Goal: Information Seeking & Learning: Learn about a topic

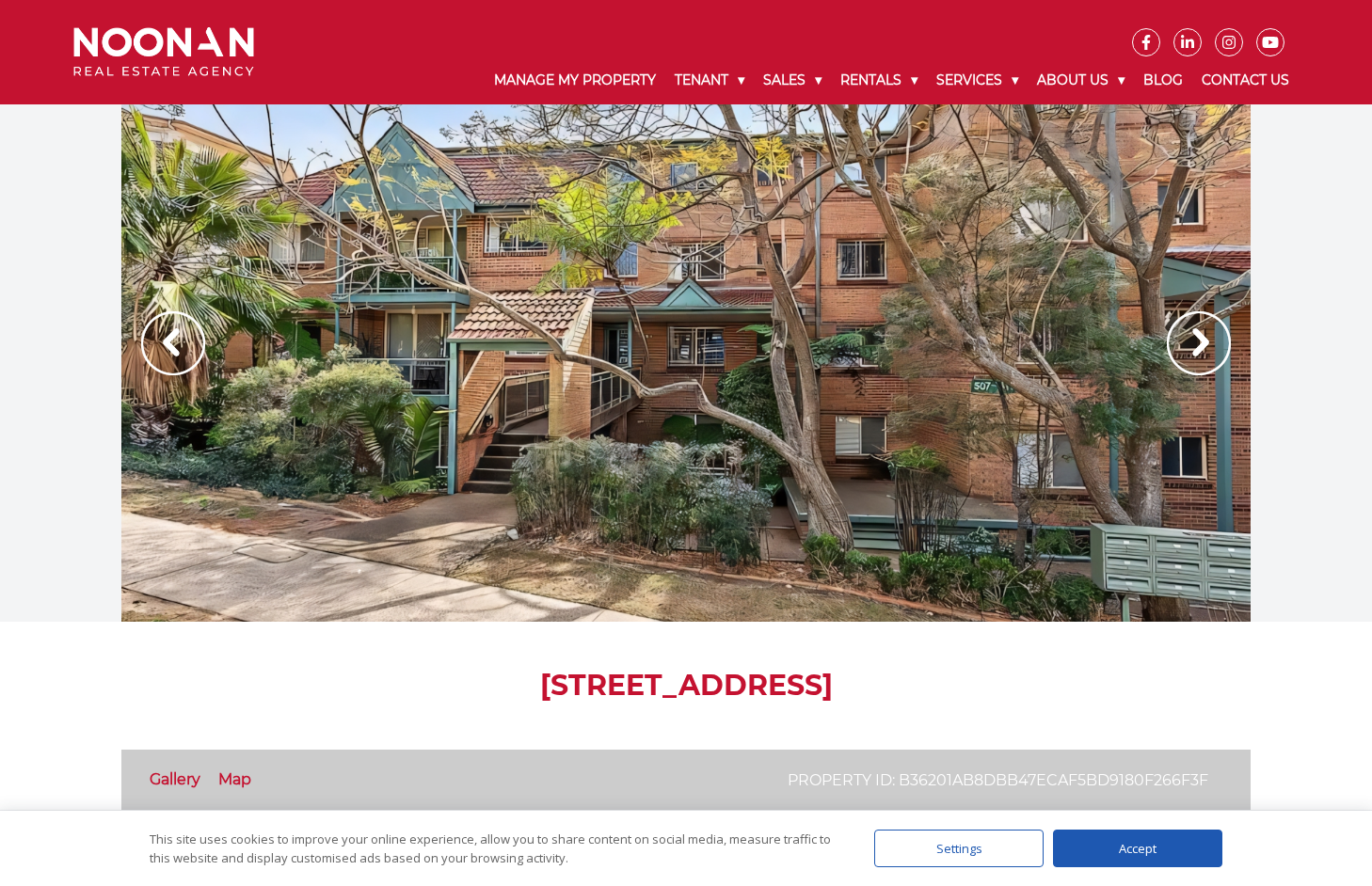
click at [1204, 341] on img at bounding box center [1199, 343] width 64 height 64
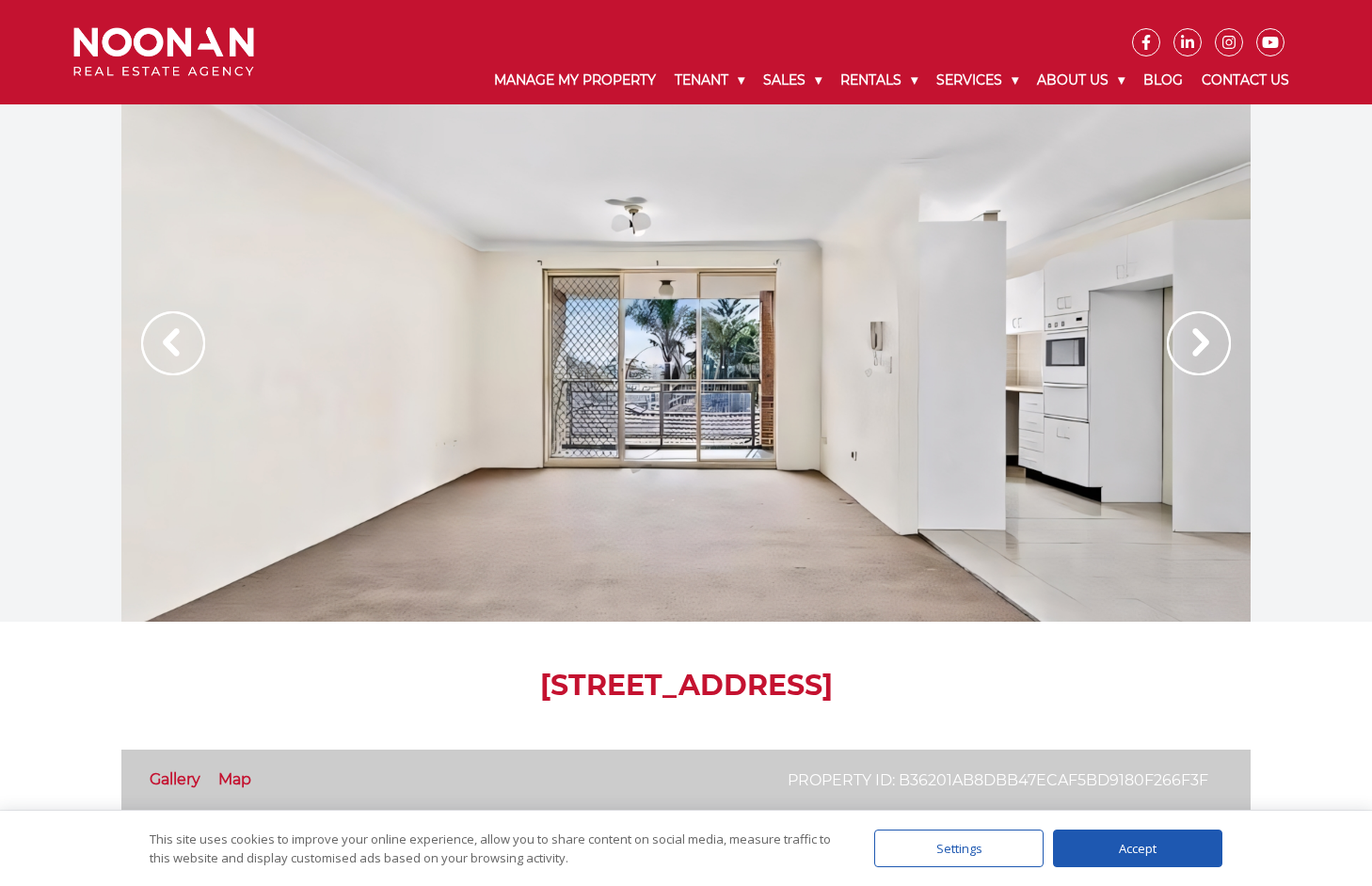
click at [1204, 341] on img at bounding box center [1199, 343] width 64 height 64
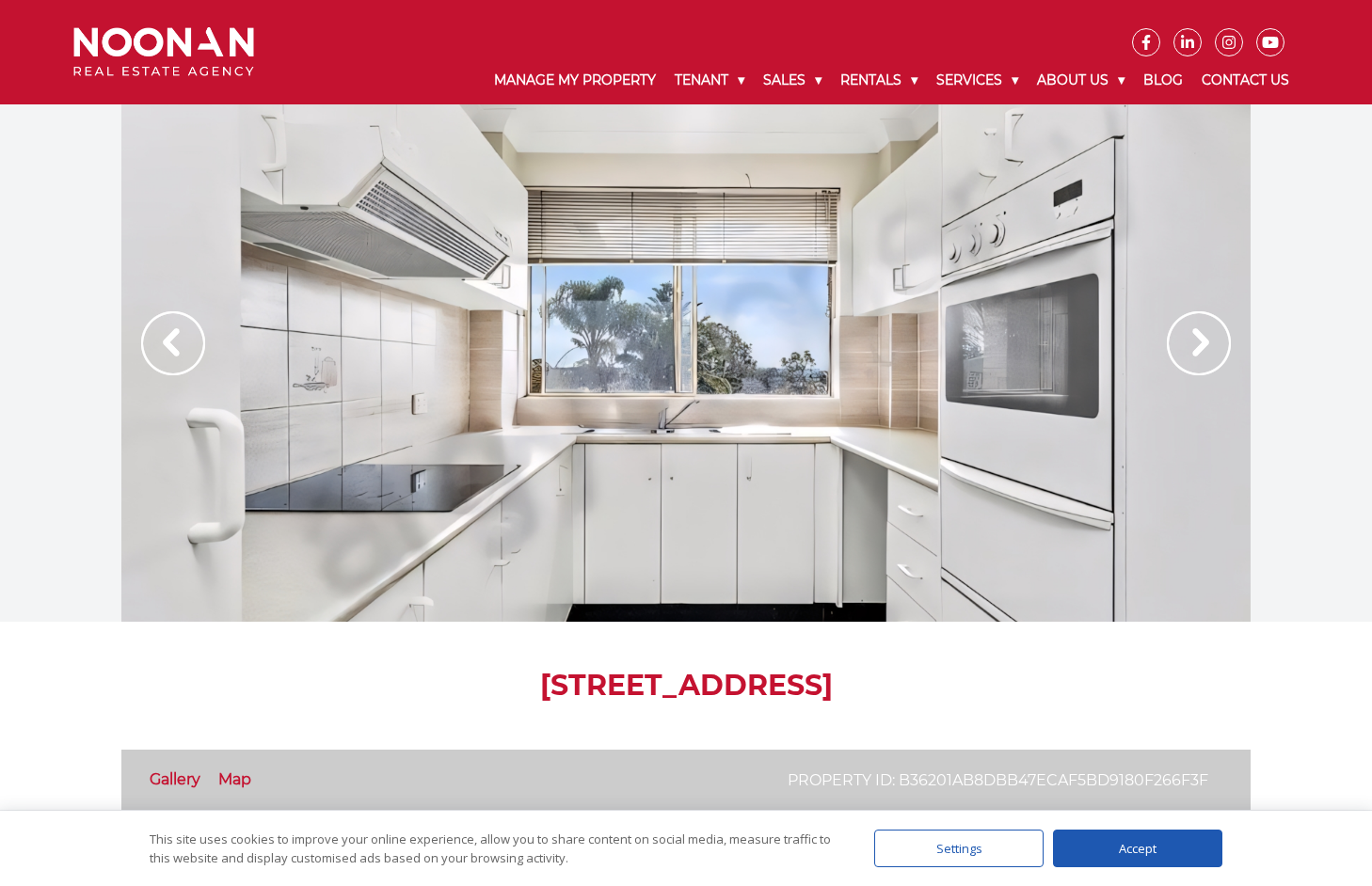
click at [1204, 341] on img at bounding box center [1199, 343] width 64 height 64
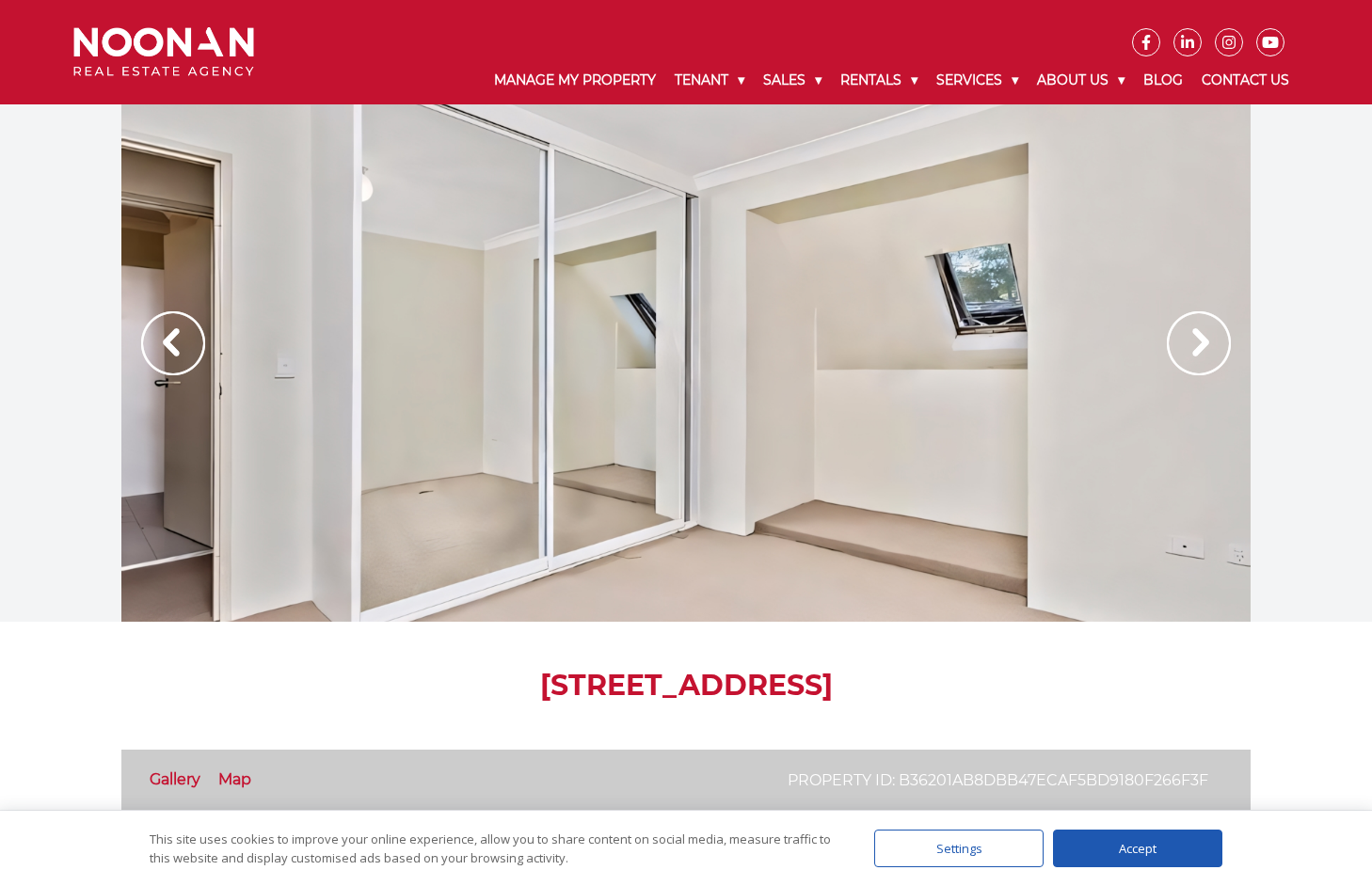
click at [1204, 341] on img at bounding box center [1199, 343] width 64 height 64
